Goal: Task Accomplishment & Management: Use online tool/utility

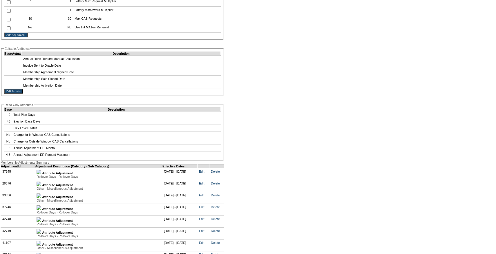
scroll to position [1252, 0]
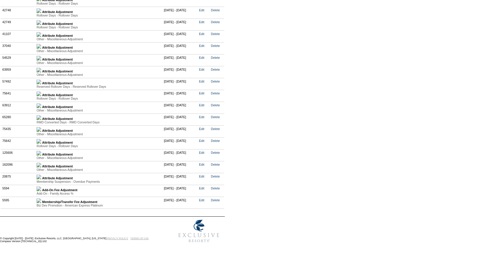
click at [41, 175] on img at bounding box center [39, 177] width 5 height 5
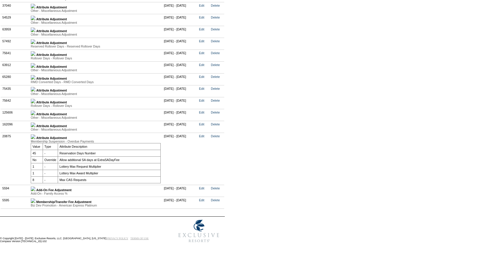
click at [39, 133] on td "Attribute Adjustment Other - Miscellaneous Adjustment Value Type Attribute Desc…" at bounding box center [95, 127] width 133 height 12
click at [35, 127] on img at bounding box center [33, 125] width 5 height 5
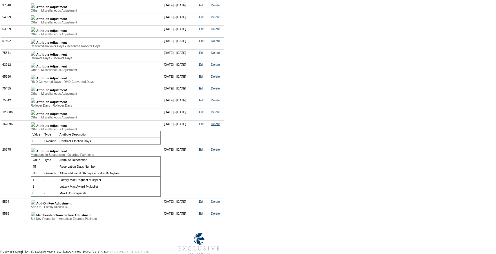
click at [220, 126] on link "Delete" at bounding box center [215, 123] width 9 height 3
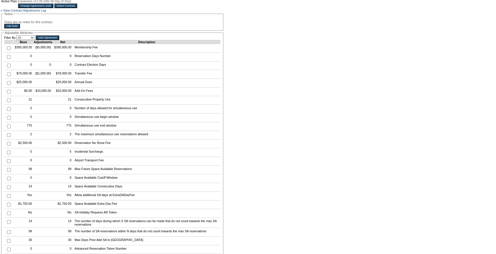
scroll to position [0, 0]
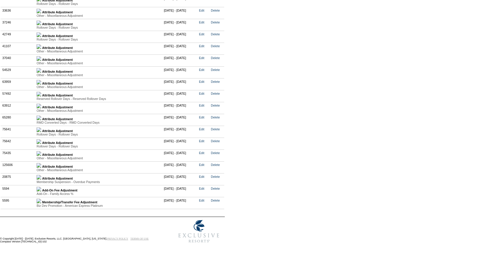
click at [112, 126] on td "Attribute Adjustment RMD Converted Days - RMD Converted Days Value Type Attribu…" at bounding box center [98, 120] width 127 height 12
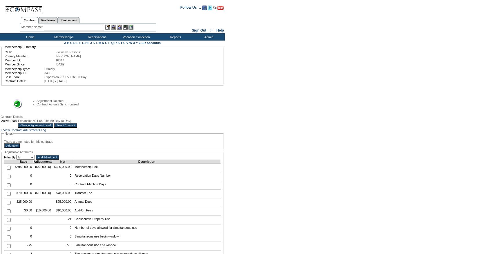
click at [77, 125] on input "Select Contract" at bounding box center [65, 125] width 23 height 5
click at [77, 128] on input "Select Contract" at bounding box center [65, 125] width 23 height 5
